Goal: Task Accomplishment & Management: Manage account settings

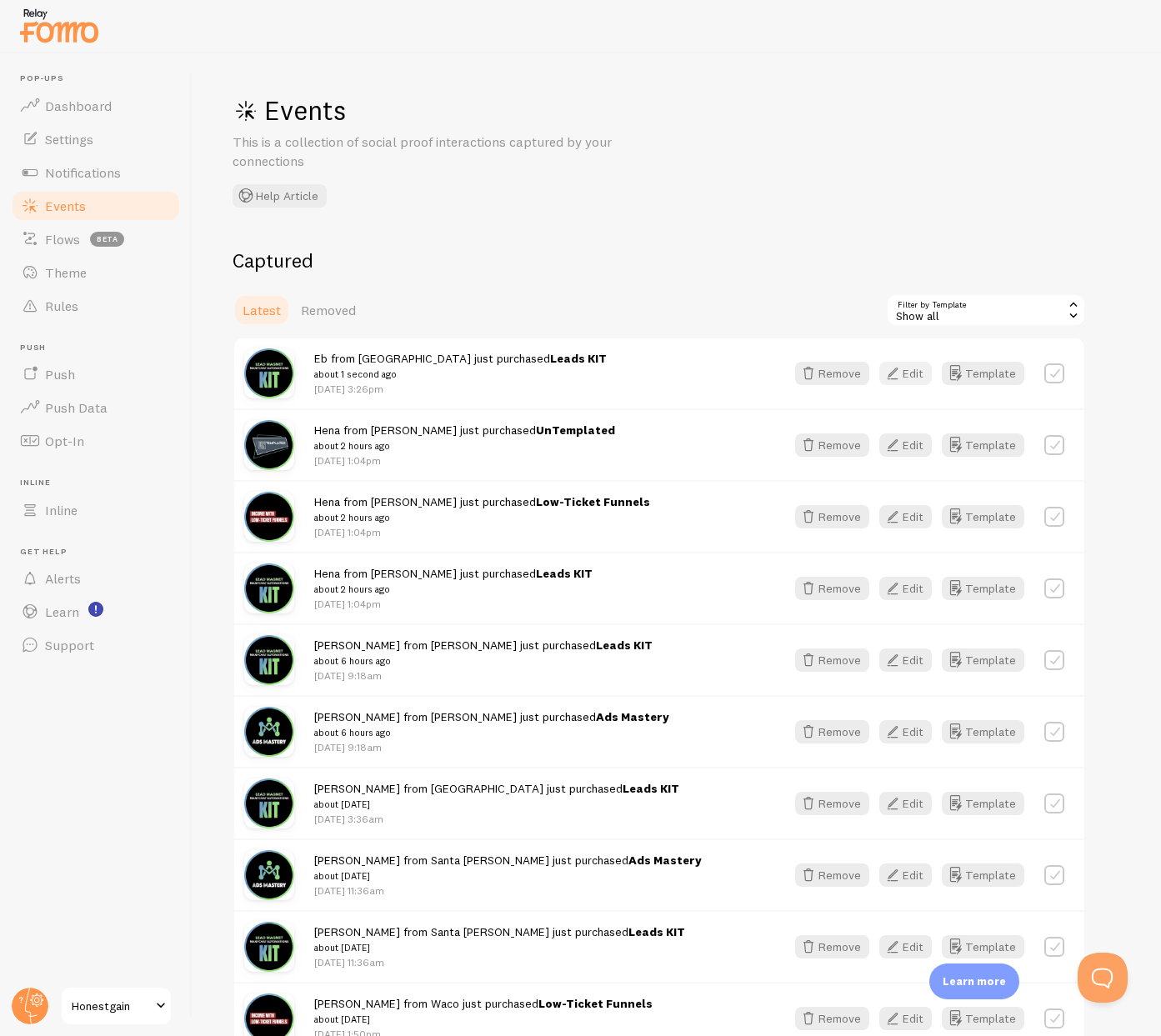
click at [899, 370] on icon "button" at bounding box center [892, 373] width 20 height 20
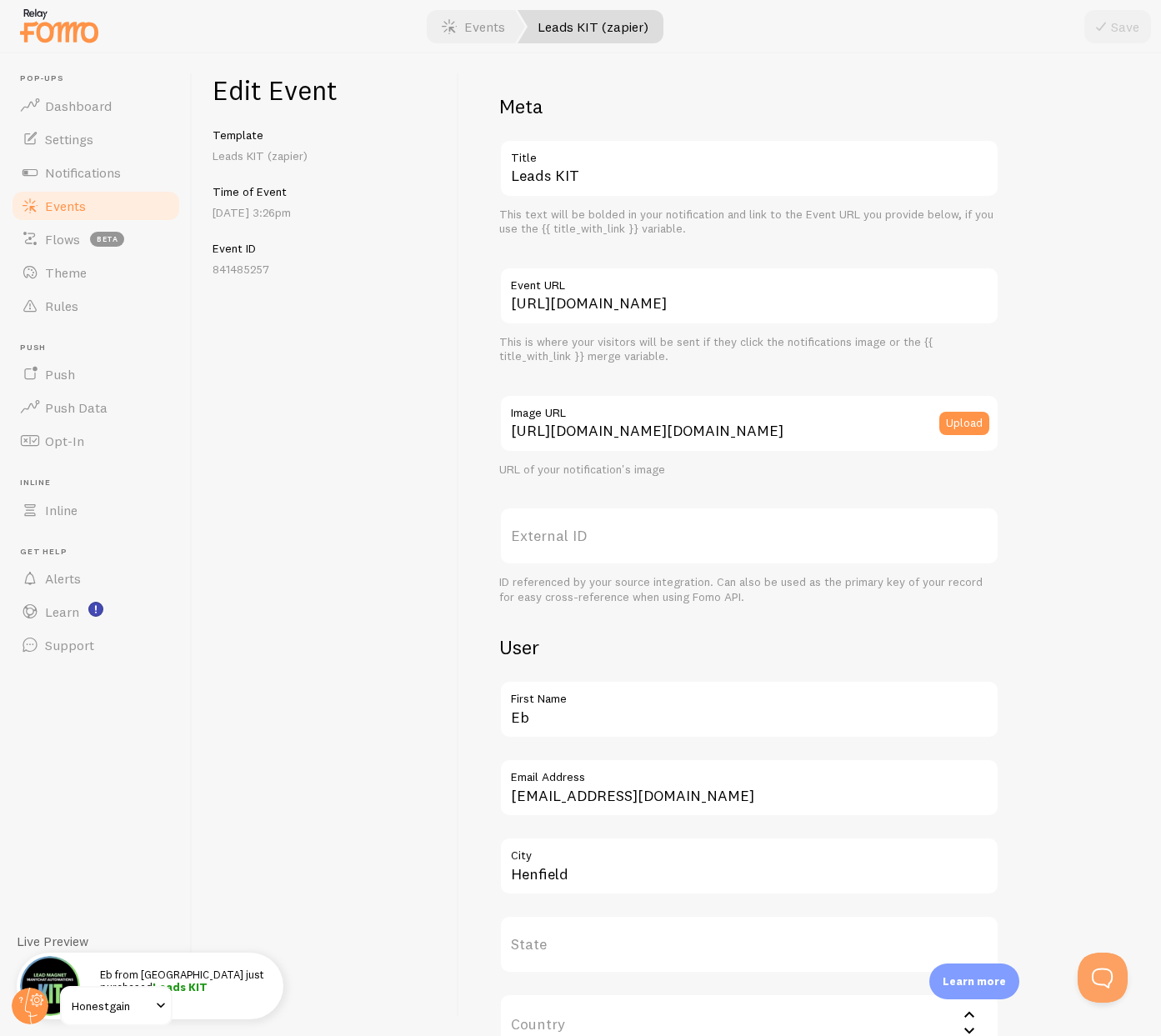
click at [548, 706] on label "First Name" at bounding box center [750, 695] width 500 height 28
click at [548, 706] on input "Eb" at bounding box center [750, 710] width 500 height 59
click at [548, 707] on label "First Name" at bounding box center [750, 695] width 500 height 28
click at [548, 707] on input "Eb" at bounding box center [750, 710] width 500 height 59
click at [546, 712] on input "Eb" at bounding box center [750, 710] width 500 height 59
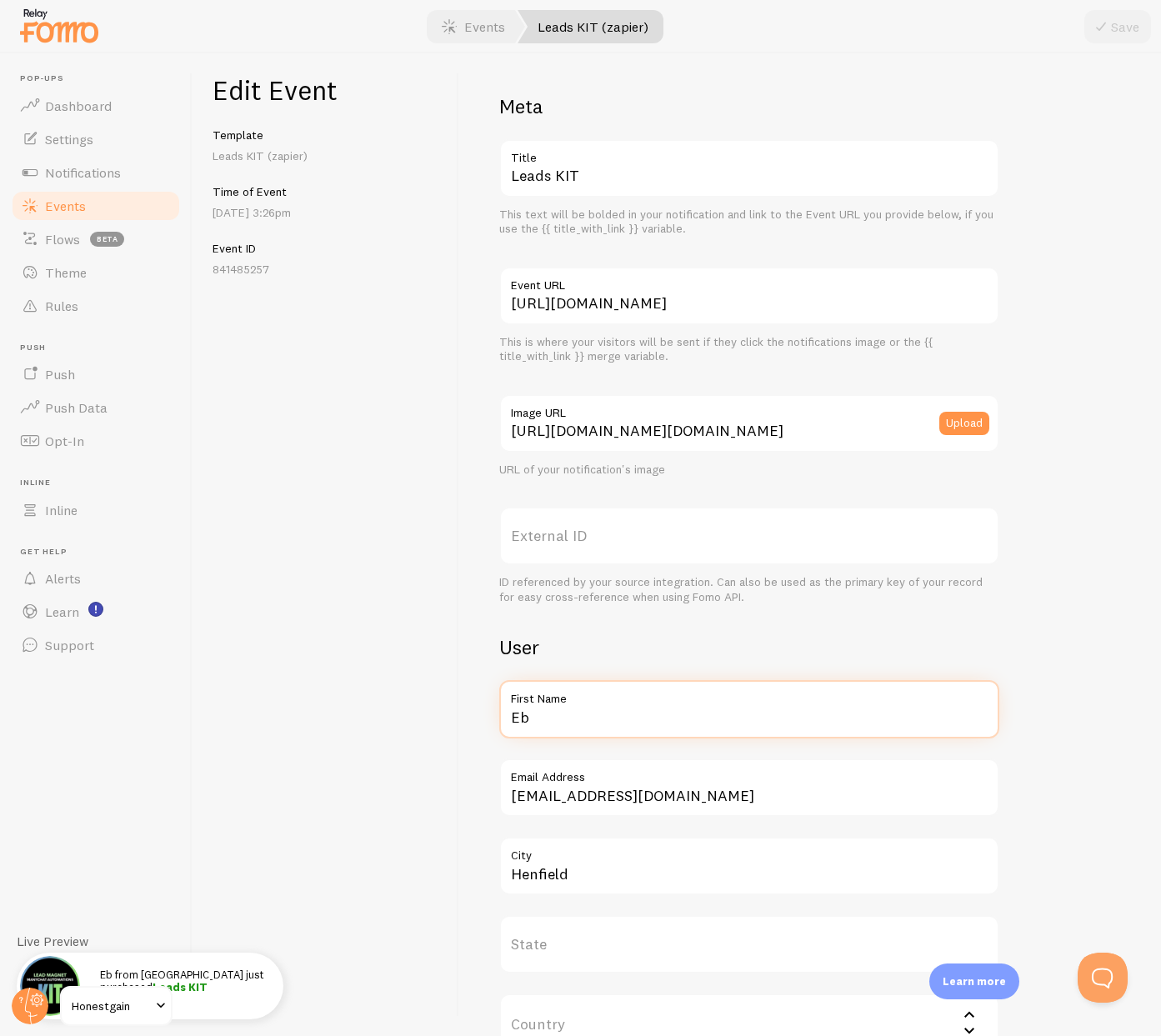
click at [546, 712] on input "Eb" at bounding box center [750, 710] width 500 height 59
type input "Alex"
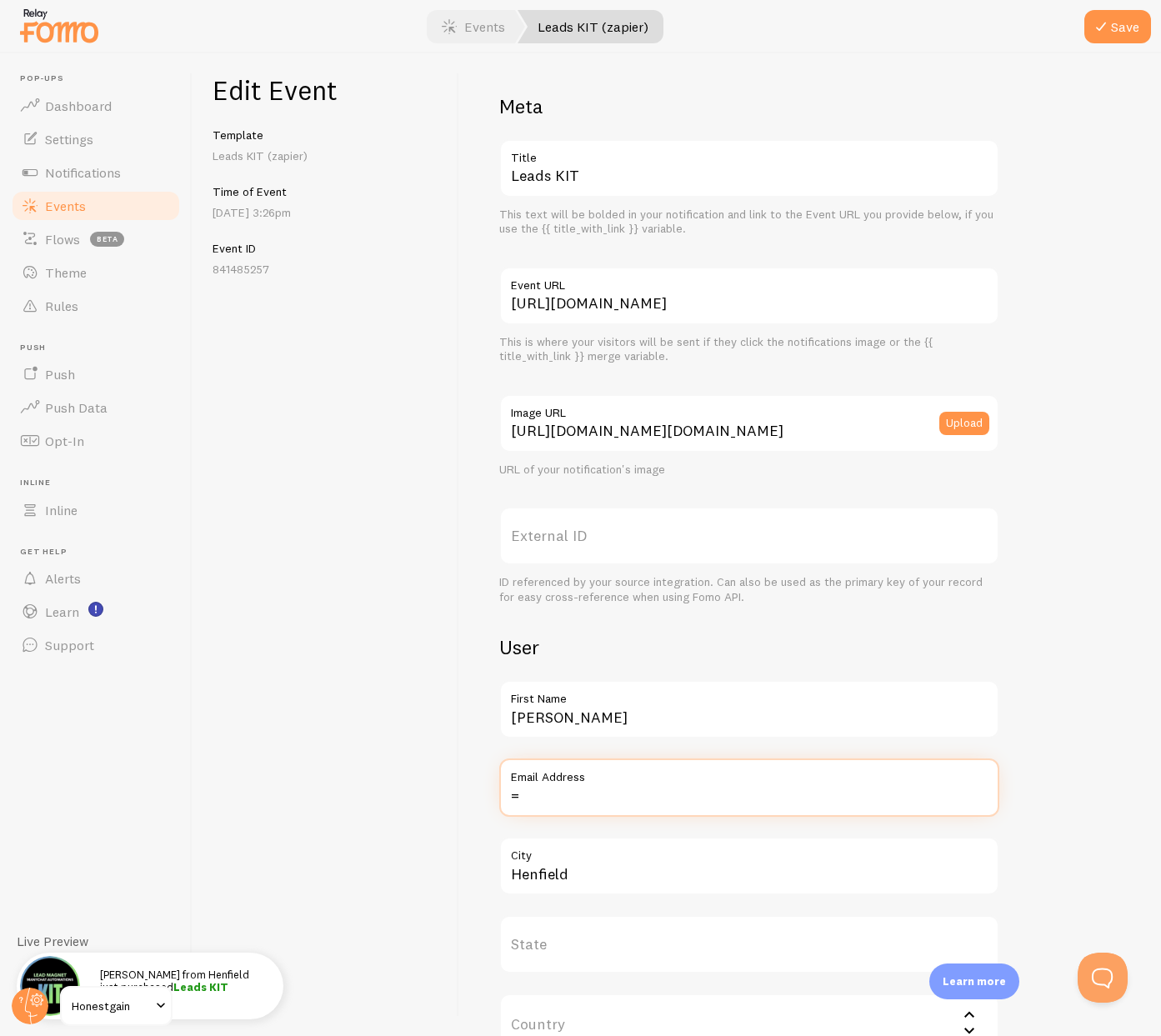
type input "="
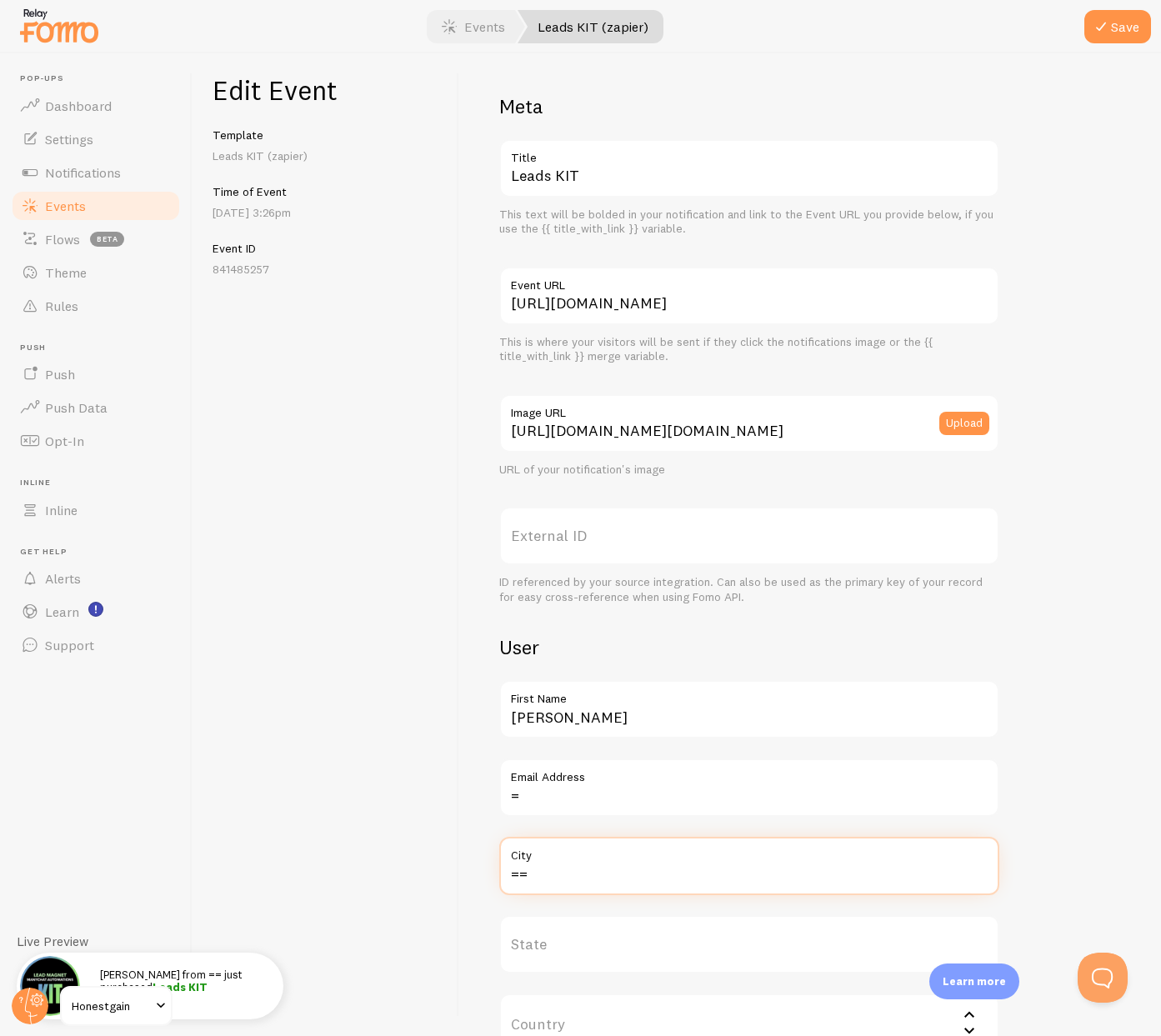
type input "="
type input "H"
type input "Clairview"
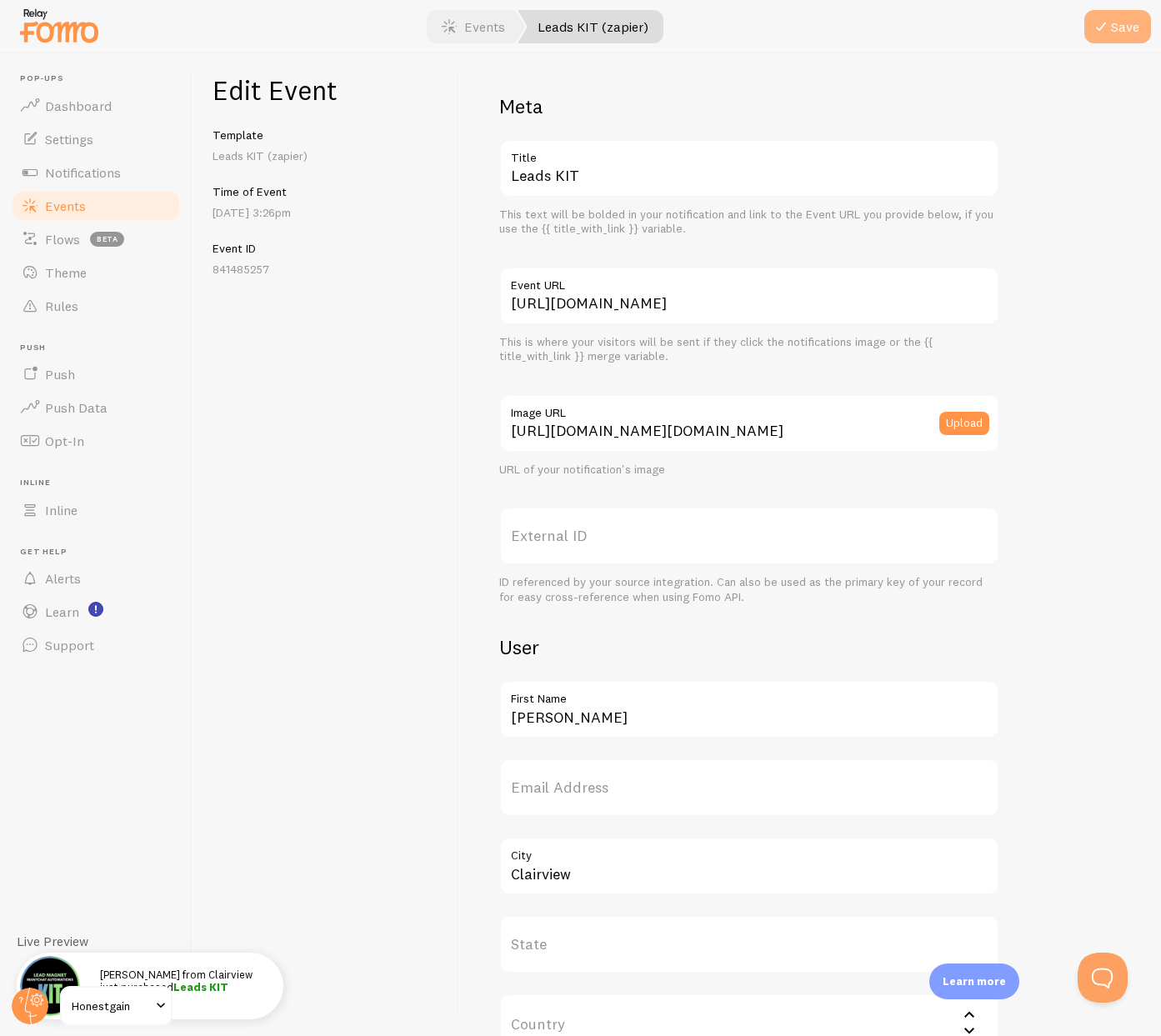
click at [1098, 12] on button "Save" at bounding box center [1117, 27] width 66 height 33
